Goal: Transaction & Acquisition: Download file/media

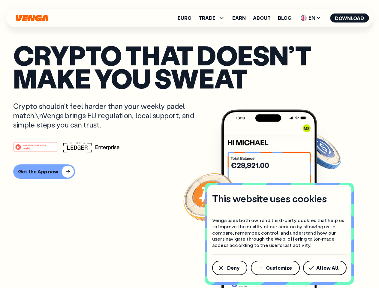
click at [190, 144] on div "#1 PRODUCT OF THE MONTH Web3" at bounding box center [189, 147] width 353 height 11
click at [230, 268] on span "Deny" at bounding box center [233, 268] width 12 height 5
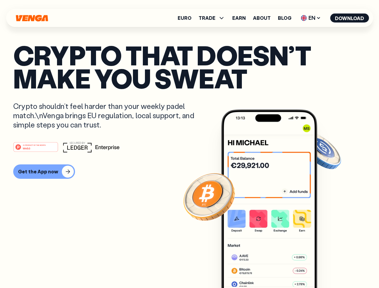
click at [276, 268] on img at bounding box center [269, 210] width 96 height 201
click at [326, 268] on article "Crypto that doesn’t make you sweat Crypto shouldn’t feel harder than your weekl…" at bounding box center [189, 156] width 353 height 225
click at [214, 18] on span "TRADE" at bounding box center [207, 18] width 17 height 5
click at [311, 18] on span "EN" at bounding box center [311, 18] width 24 height 10
click at [350, 18] on button "Download" at bounding box center [349, 18] width 39 height 9
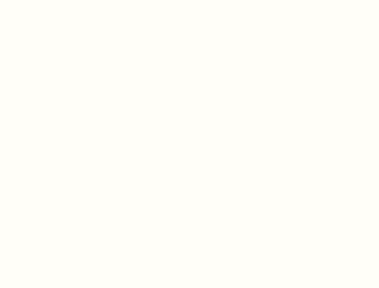
click at [43, 0] on html "This website uses cookies Venga uses both own and third-party cookies that help…" at bounding box center [189, 0] width 379 height 0
click at [37, 0] on html "This website uses cookies Venga uses both own and third-party cookies that help…" at bounding box center [189, 0] width 379 height 0
